Goal: Task Accomplishment & Management: Manage account settings

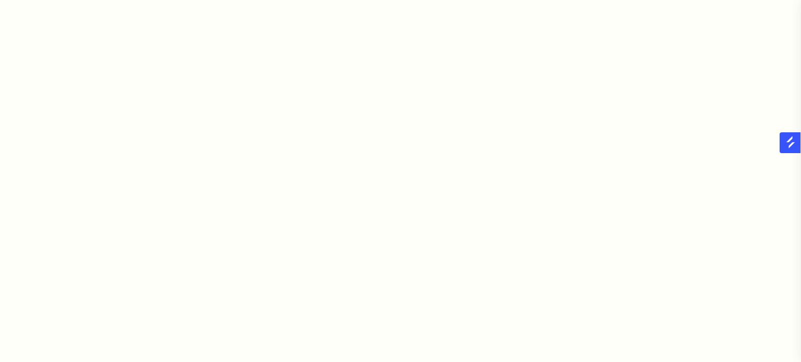
click at [32, 168] on div at bounding box center [400, 181] width 801 height 362
click at [510, 101] on div at bounding box center [400, 181] width 801 height 362
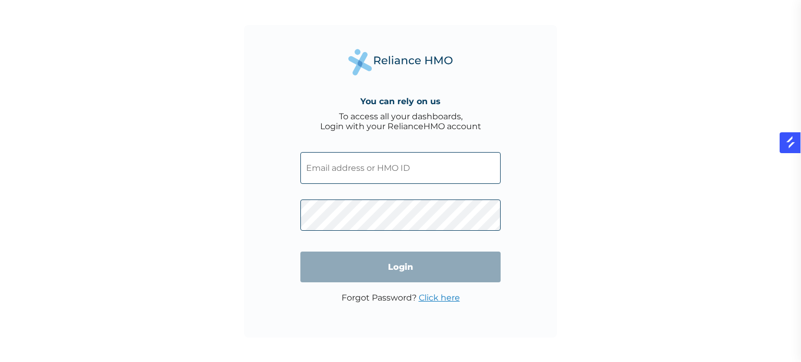
click at [560, 105] on div "You can rely on us To access all your dashboards, Login with your RelianceHMO a…" at bounding box center [400, 181] width 801 height 362
click at [421, 168] on input "text" at bounding box center [400, 168] width 200 height 32
type input "[EMAIL_ADDRESS][DOMAIN_NAME]"
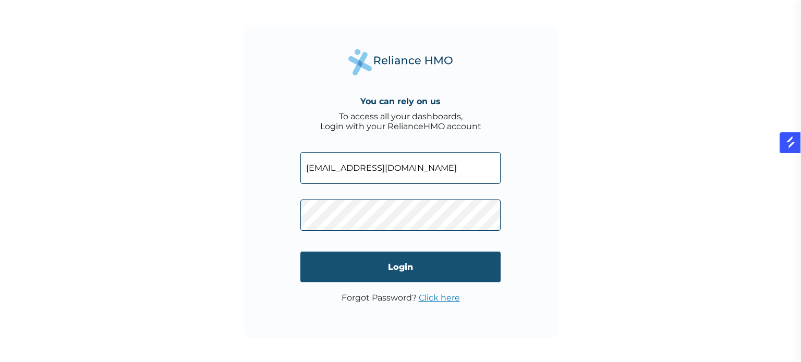
click at [394, 275] on input "Login" at bounding box center [400, 267] width 200 height 31
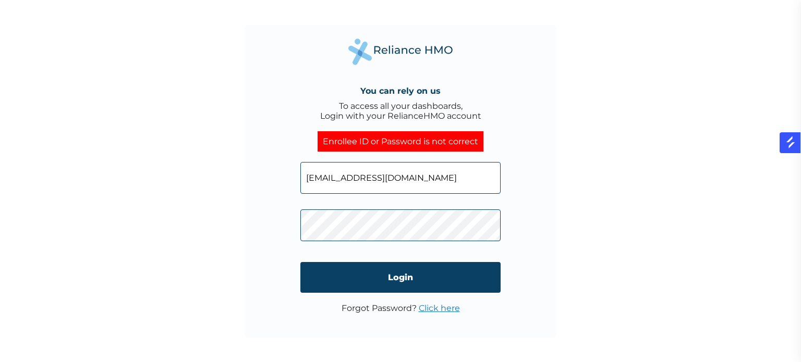
click at [434, 179] on input "[EMAIL_ADDRESS][DOMAIN_NAME]" at bounding box center [400, 178] width 200 height 32
click at [401, 180] on input "[EMAIL_ADDRESS][DOMAIN_NAME]" at bounding box center [400, 178] width 200 height 32
type input "TLP/10009/A"
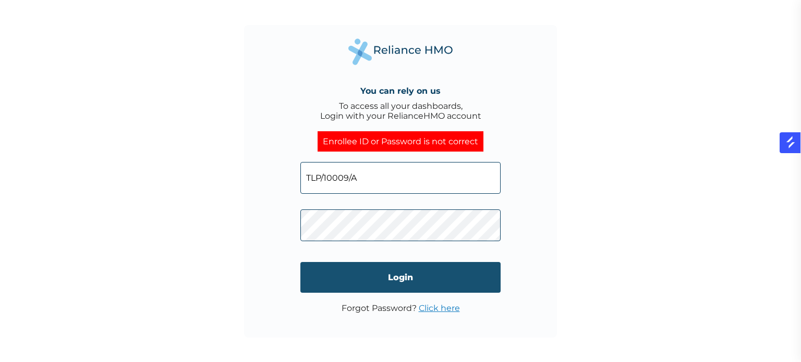
click at [430, 286] on input "Login" at bounding box center [400, 277] width 200 height 31
